Goal: Task Accomplishment & Management: Manage account settings

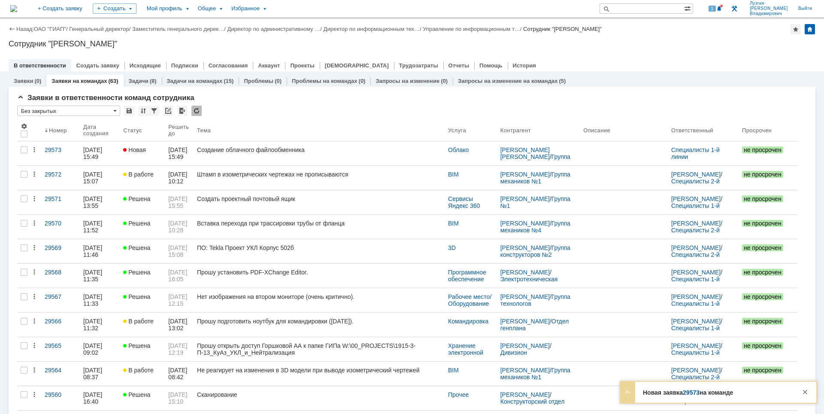
click at [257, 150] on div "Создание облачного файлообменника" at bounding box center [319, 149] width 244 height 7
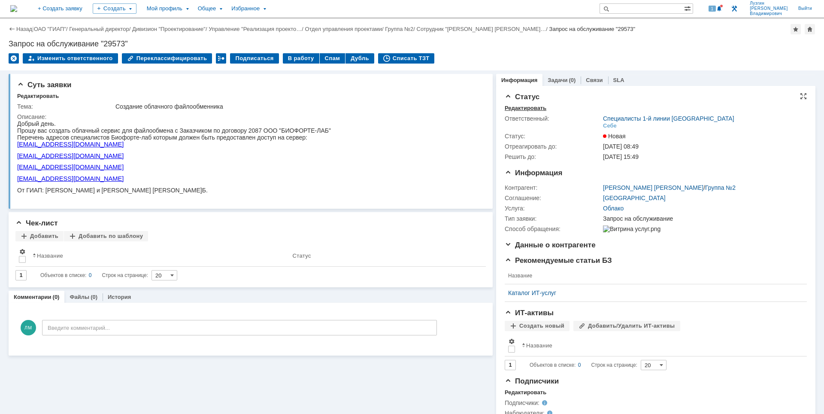
click at [522, 108] on div "Редактировать" at bounding box center [525, 108] width 42 height 7
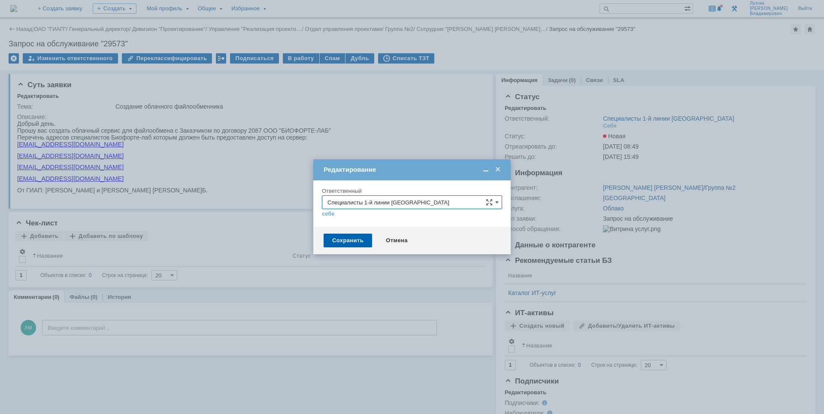
click at [440, 200] on input "Специалисты 1-й линии [GEOGRAPHIC_DATA]" at bounding box center [412, 202] width 180 height 14
click at [417, 291] on span "Специалисты 1-й линии [GEOGRAPHIC_DATA]" at bounding box center [411, 290] width 169 height 7
type input "Специалисты 1-й линии [GEOGRAPHIC_DATA]"
click at [362, 247] on div "Сохранить Отмена" at bounding box center [411, 239] width 197 height 27
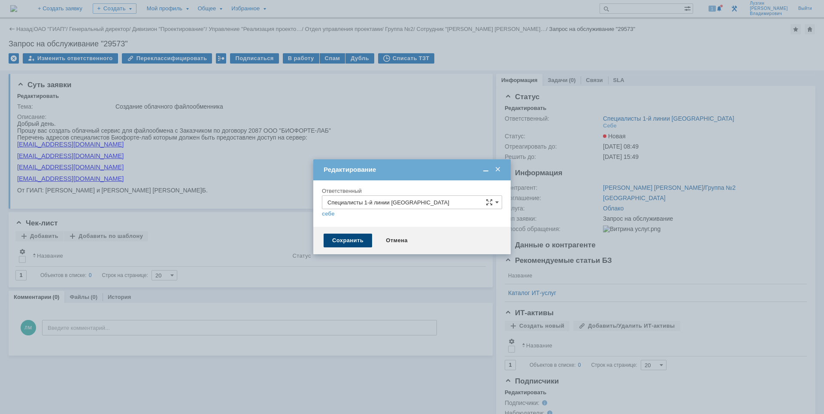
click at [360, 238] on div "Сохранить" at bounding box center [347, 240] width 48 height 14
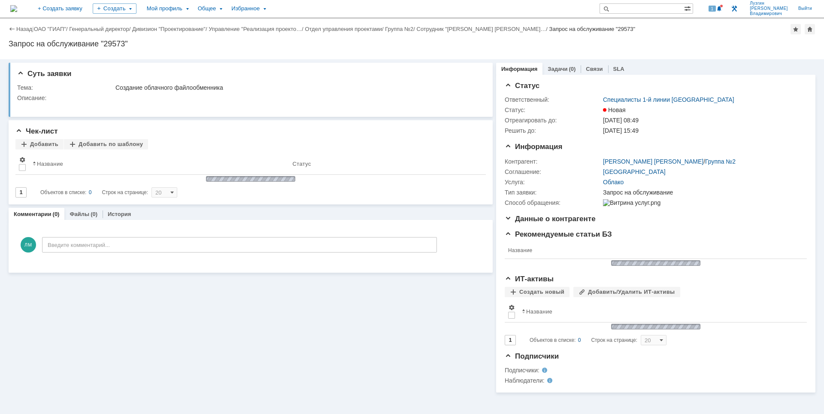
scroll to position [0, 0]
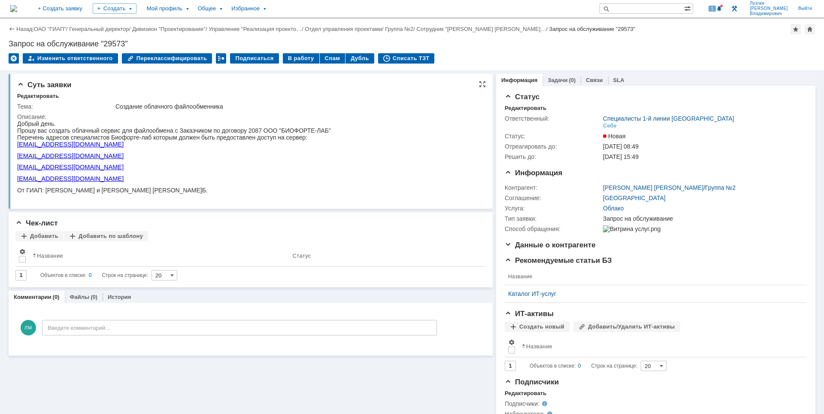
click at [331, 170] on p "[EMAIL_ADDRESS][DOMAIN_NAME]" at bounding box center [174, 166] width 314 height 7
click at [370, 150] on html "Добрый день. Прошу вас создать облачный сервис для файлообмена с Заказчиком по …" at bounding box center [246, 156] width 459 height 73
click at [17, 9] on img at bounding box center [13, 8] width 7 height 7
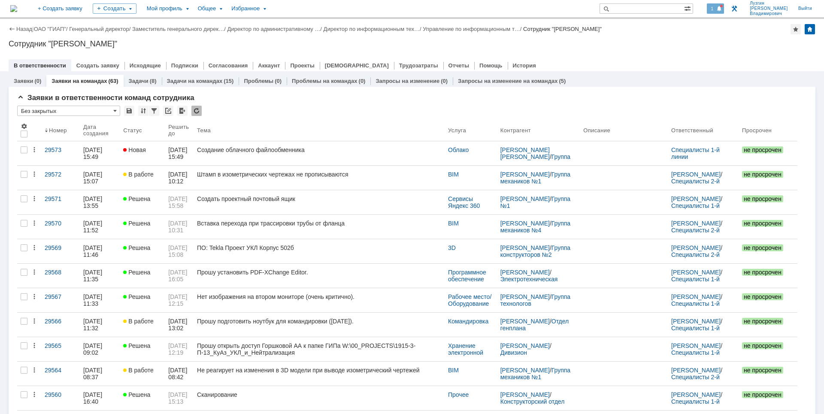
click at [716, 7] on span "1" at bounding box center [712, 9] width 8 height 6
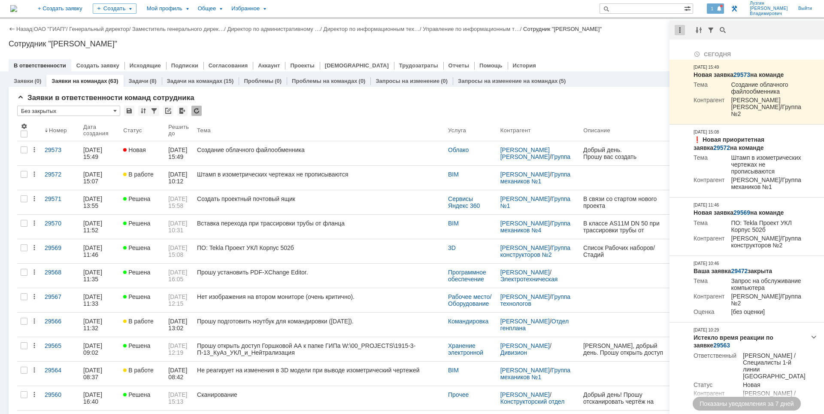
click at [680, 25] on div at bounding box center [679, 30] width 10 height 10
click at [686, 48] on div "Отметить уведомления прочитанными" at bounding box center [738, 51] width 125 height 13
click at [631, 45] on div "Сотрудник "[PERSON_NAME]"" at bounding box center [412, 43] width 806 height 9
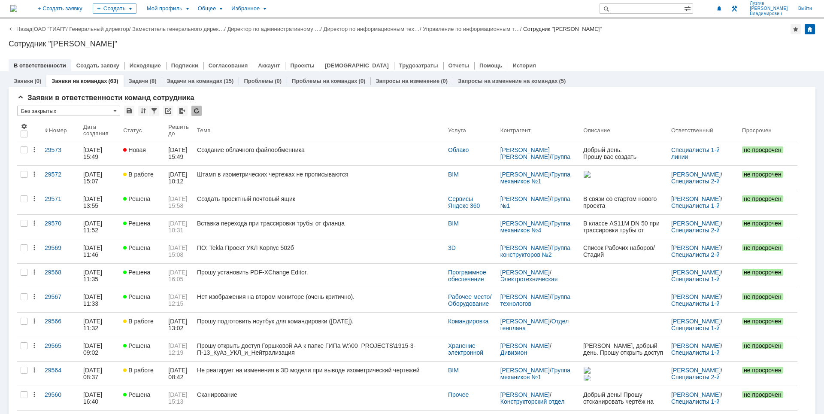
click at [658, 44] on div "Сотрудник "[PERSON_NAME]"" at bounding box center [412, 43] width 806 height 9
click at [393, 45] on div "Сотрудник "[PERSON_NAME]"" at bounding box center [412, 43] width 806 height 9
click at [657, 52] on div "Назад | ОАО "ГИАП" / Генеральный директор / Заместитель генерального дирек… / Д…" at bounding box center [412, 45] width 824 height 52
click at [669, 46] on div "Сотрудник "[PERSON_NAME]"" at bounding box center [412, 43] width 806 height 9
click at [726, 52] on div "Назад | ОАО "ГИАП" / Генеральный директор / Заместитель генерального дирек… / Д…" at bounding box center [412, 45] width 824 height 52
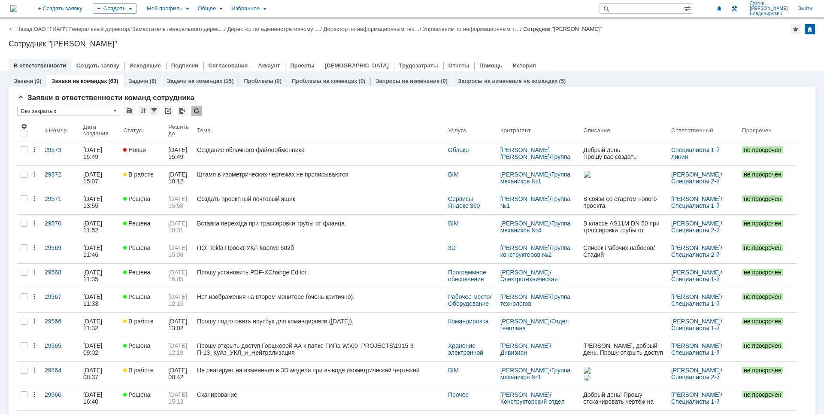
click at [492, 48] on div "Назад | ОАО "ГИАП" / Генеральный директор / Заместитель генерального дирек… / Д…" at bounding box center [412, 45] width 824 height 52
click at [647, 47] on div "Сотрудник "[PERSON_NAME]"" at bounding box center [412, 43] width 806 height 9
click at [630, 39] on div "Сотрудник "[PERSON_NAME]"" at bounding box center [412, 43] width 806 height 9
click at [595, 55] on div at bounding box center [412, 56] width 806 height 7
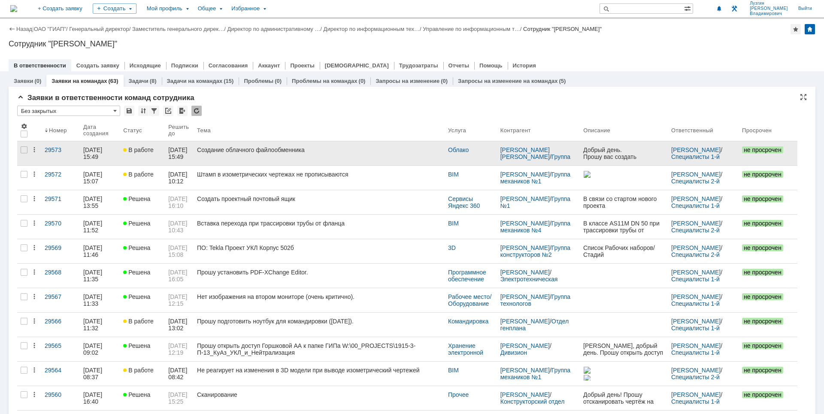
click at [410, 151] on div "Создание облачного файлообменника" at bounding box center [319, 149] width 244 height 7
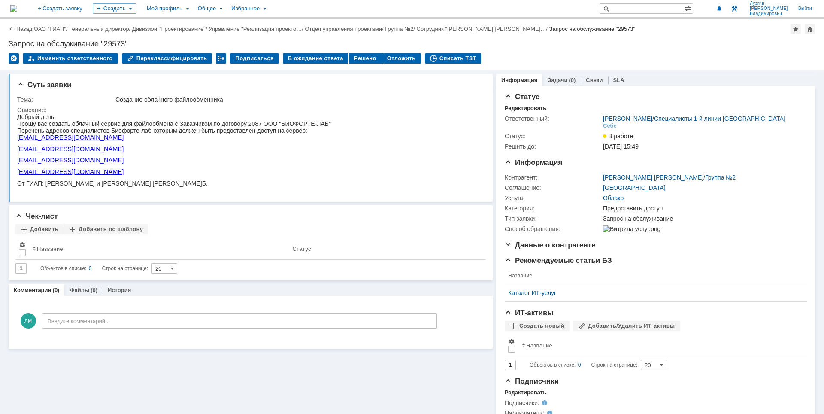
click at [17, 5] on img at bounding box center [13, 8] width 7 height 7
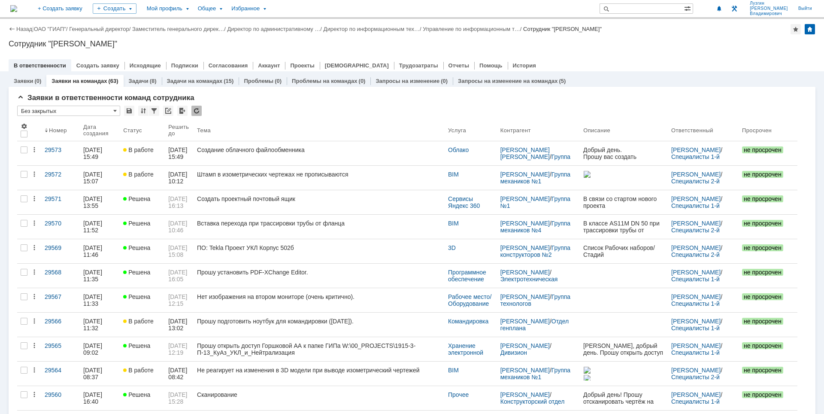
click at [581, 28] on div "Сотрудник "[PERSON_NAME]"" at bounding box center [562, 29] width 79 height 6
click at [575, 48] on div "Назад | ОАО "ГИАП" / Генеральный директор / Заместитель генерального дирек… / Д…" at bounding box center [412, 45] width 824 height 52
click at [692, 38] on div "Назад | ОАО "ГИАП" / Генеральный директор / Заместитель генерального дирек… / Д…" at bounding box center [412, 45] width 824 height 52
click at [710, 54] on div at bounding box center [412, 56] width 806 height 7
